Goal: Task Accomplishment & Management: Use online tool/utility

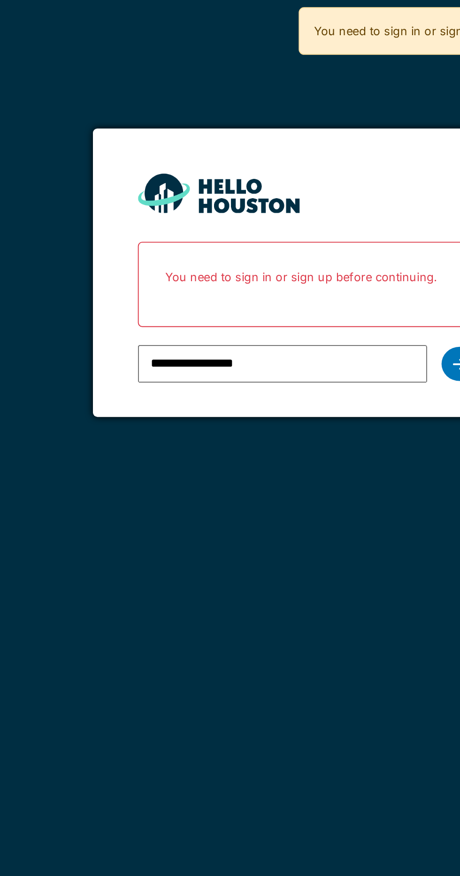
click at [305, 191] on div at bounding box center [309, 190] width 19 height 18
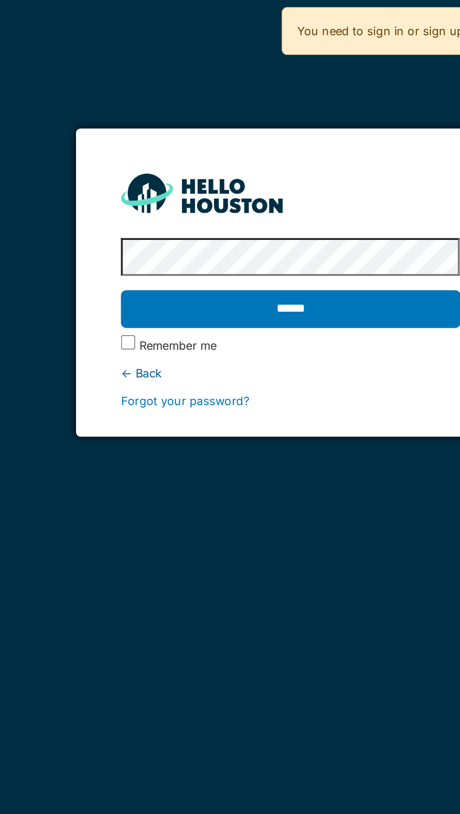
click at [141, 152] on input "******" at bounding box center [229, 162] width 177 height 20
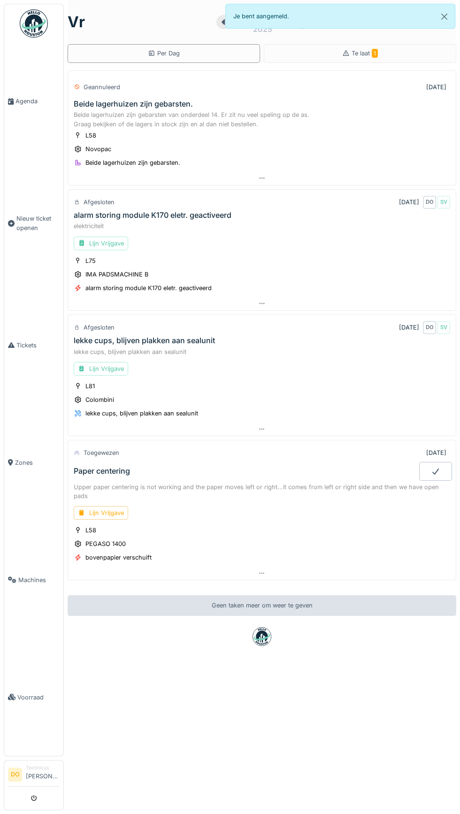
click at [34, 96] on link "Agenda" at bounding box center [33, 101] width 59 height 117
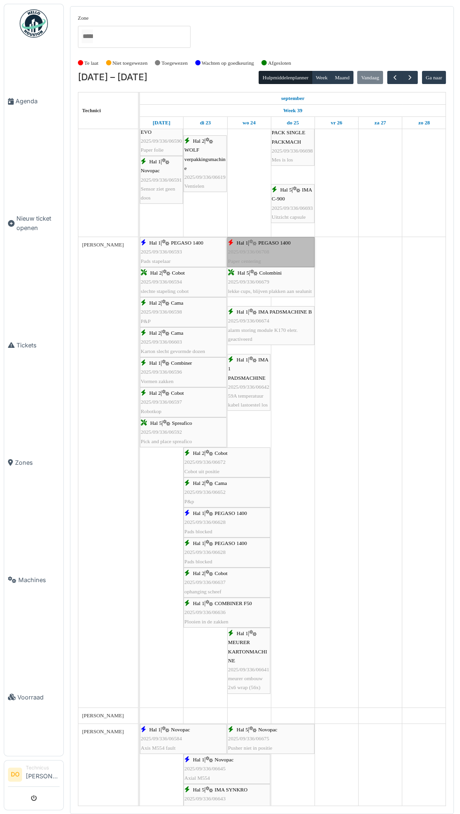
click at [271, 241] on link "Hal 1 | PEGASO 1400 2025/09/336/06708 Paper centering" at bounding box center [270, 252] width 87 height 30
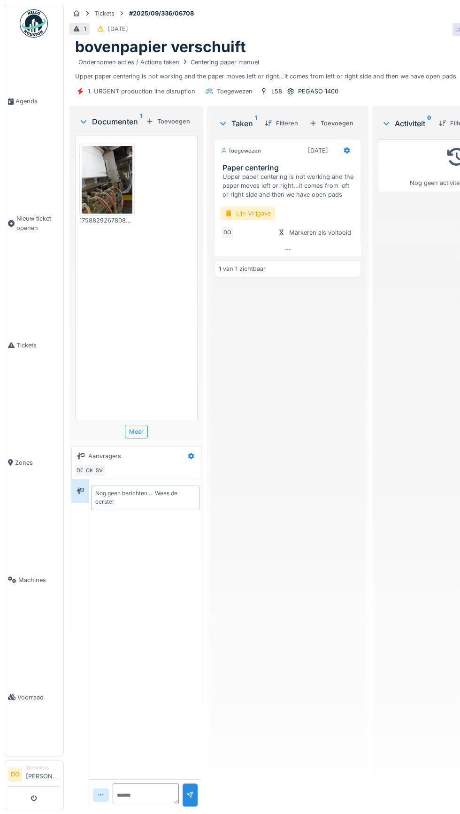
click at [248, 214] on div "Lijn Vrijgave" at bounding box center [248, 214] width 54 height 14
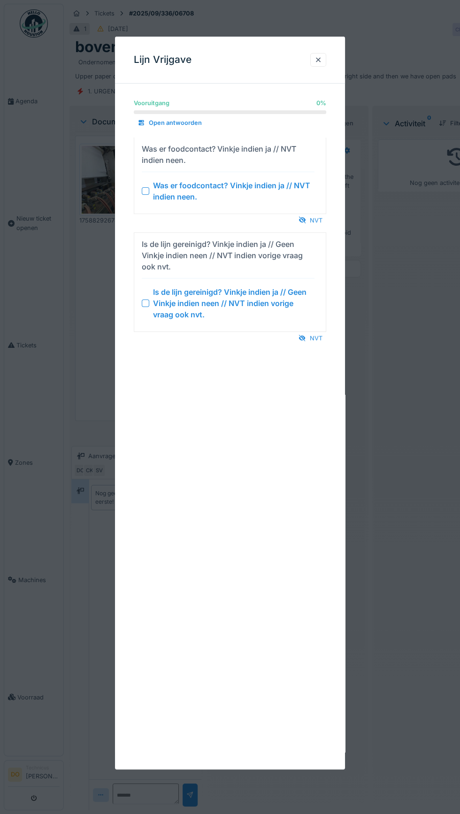
click at [318, 218] on div "NVT" at bounding box center [310, 220] width 31 height 13
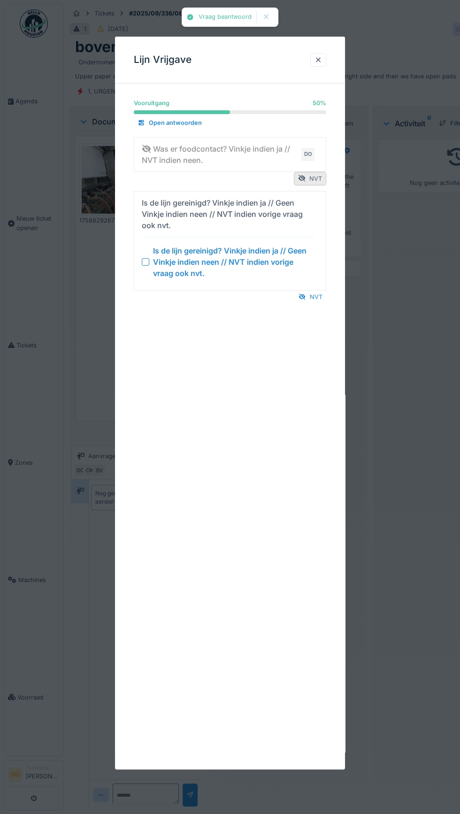
click at [305, 177] on div at bounding box center [302, 178] width 8 height 9
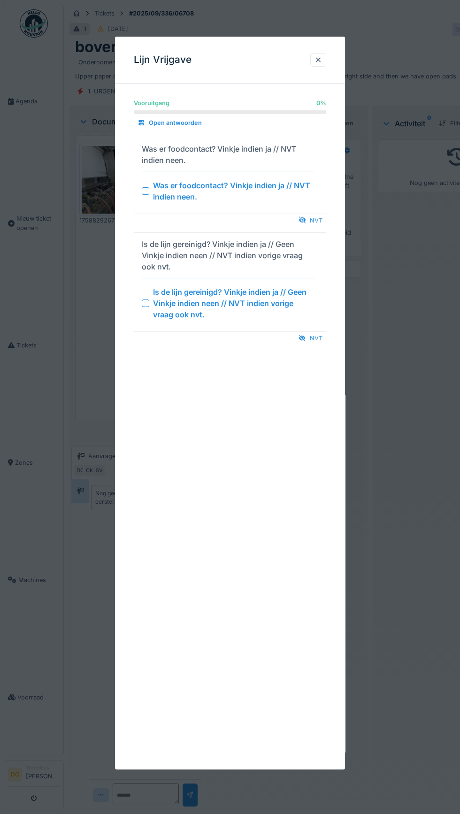
click at [305, 222] on div at bounding box center [303, 220] width 8 height 9
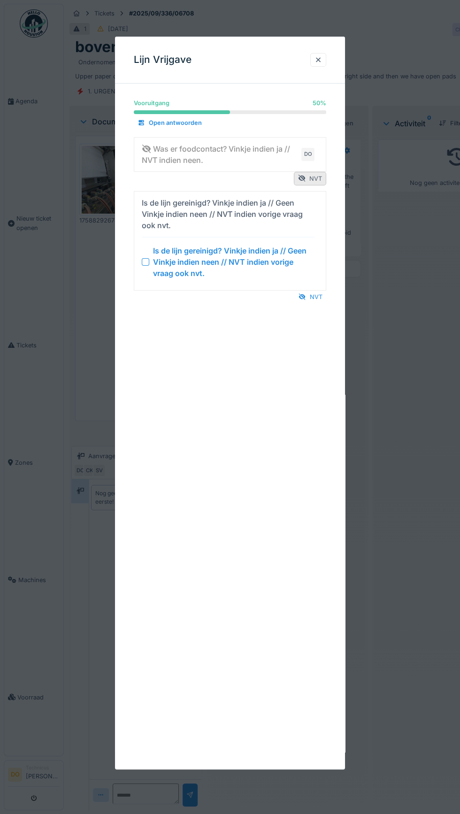
click at [316, 296] on div "NVT" at bounding box center [310, 297] width 31 height 13
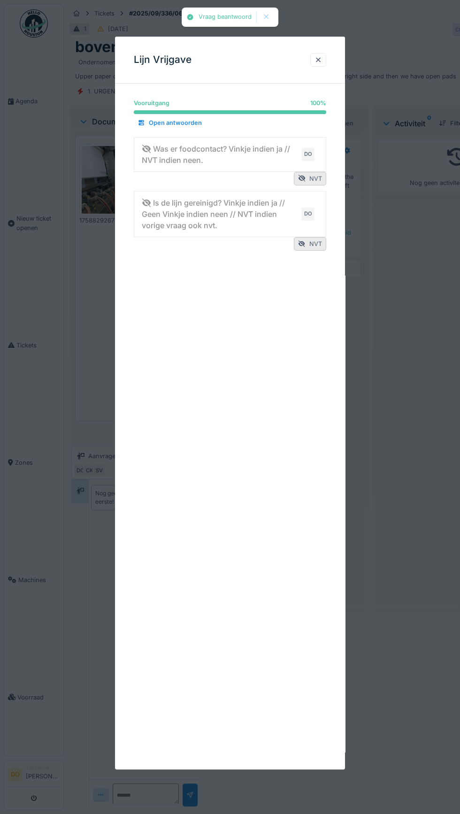
click at [312, 60] on div at bounding box center [318, 60] width 16 height 14
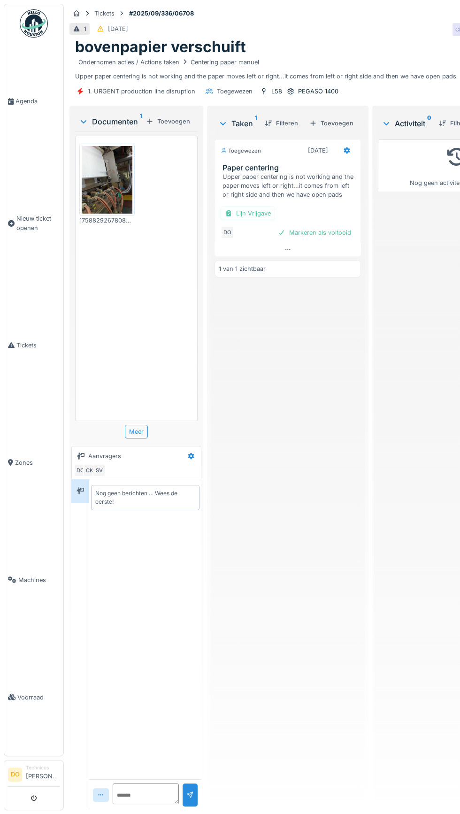
click at [327, 235] on div "Markeren als voltooid" at bounding box center [314, 232] width 81 height 13
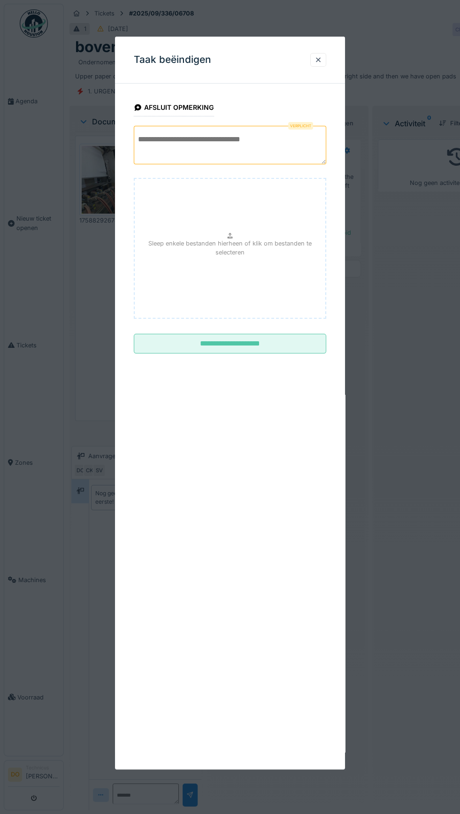
click at [268, 139] on textarea at bounding box center [230, 145] width 193 height 39
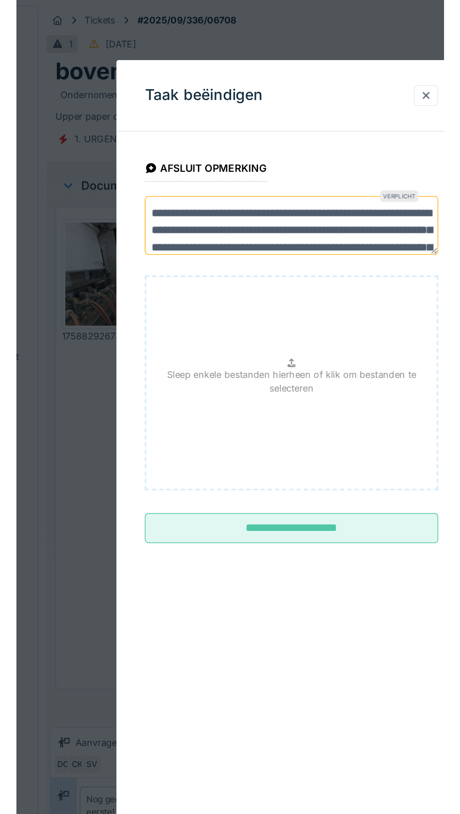
scroll to position [33, 0]
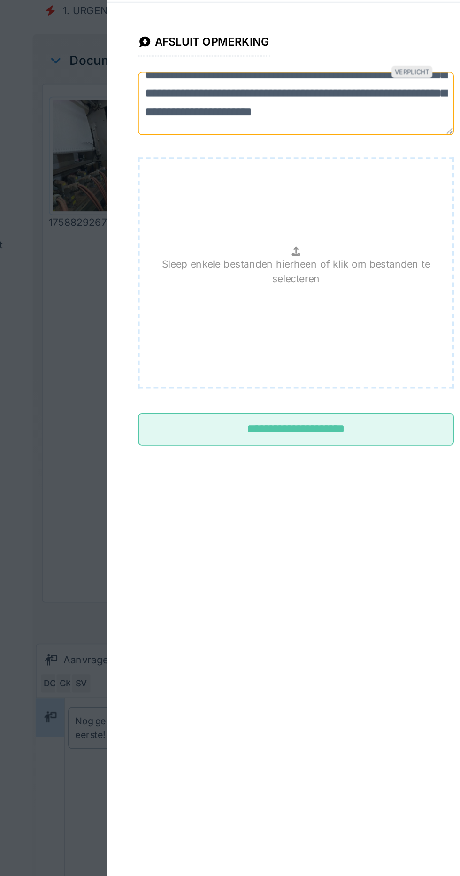
type textarea "**********"
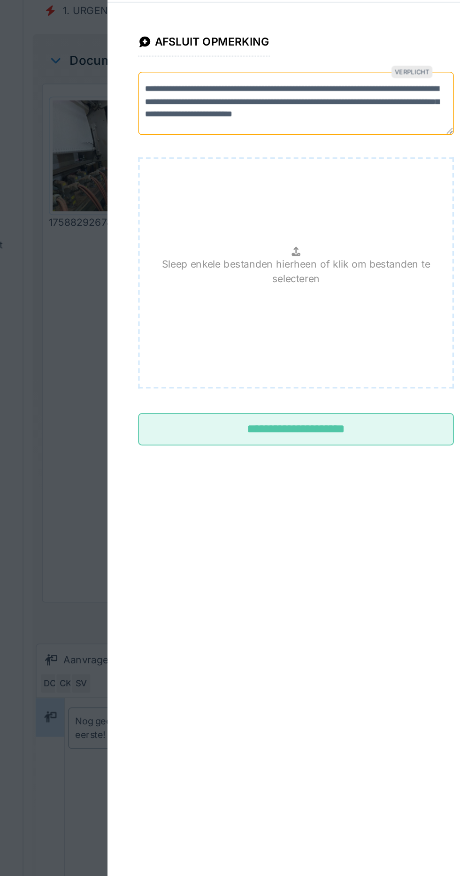
click at [236, 355] on input "**********" at bounding box center [230, 347] width 193 height 20
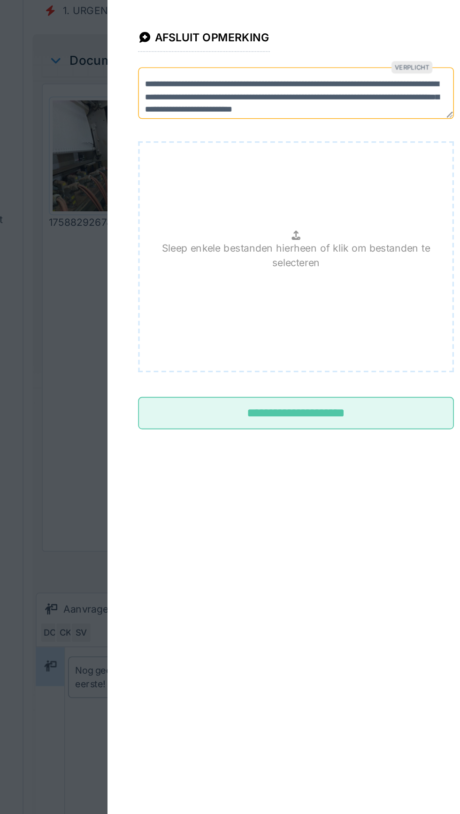
scroll to position [8, 0]
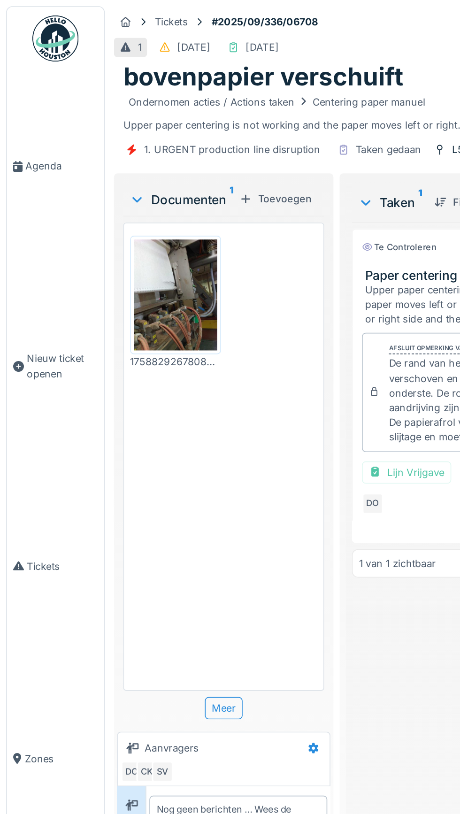
click at [25, 106] on span "Agenda" at bounding box center [37, 101] width 44 height 9
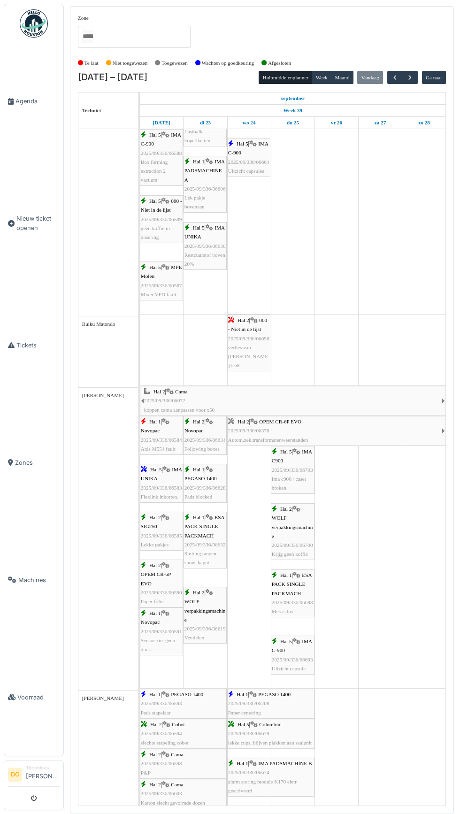
scroll to position [476, 0]
